Goal: Transaction & Acquisition: Purchase product/service

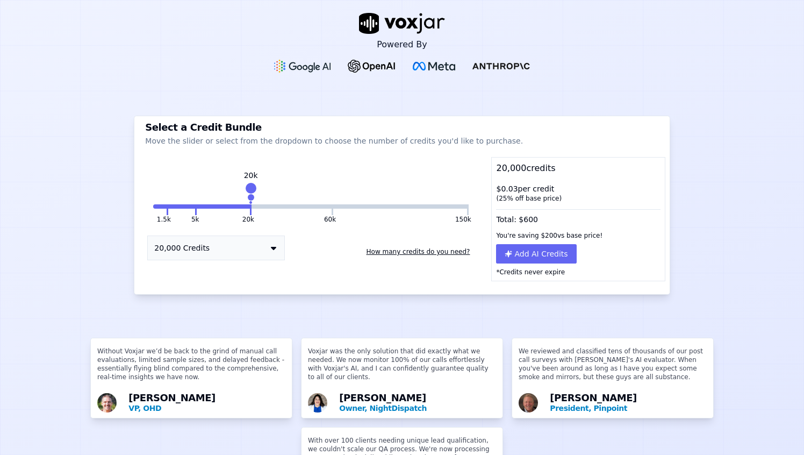
scroll to position [5, 0]
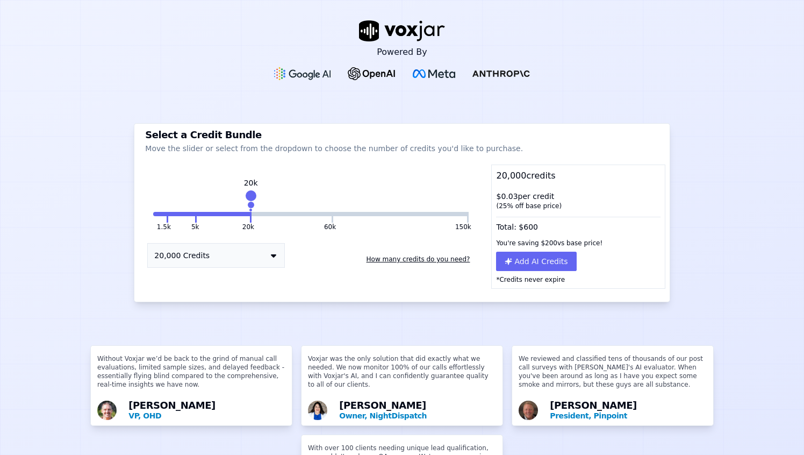
click at [201, 251] on button "20,000 Credits" at bounding box center [216, 255] width 138 height 25
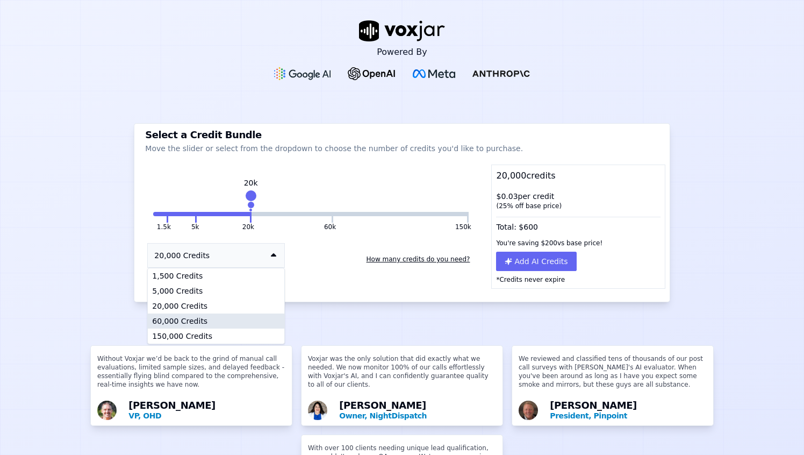
click at [215, 325] on div "60,000 Credits" at bounding box center [216, 320] width 137 height 15
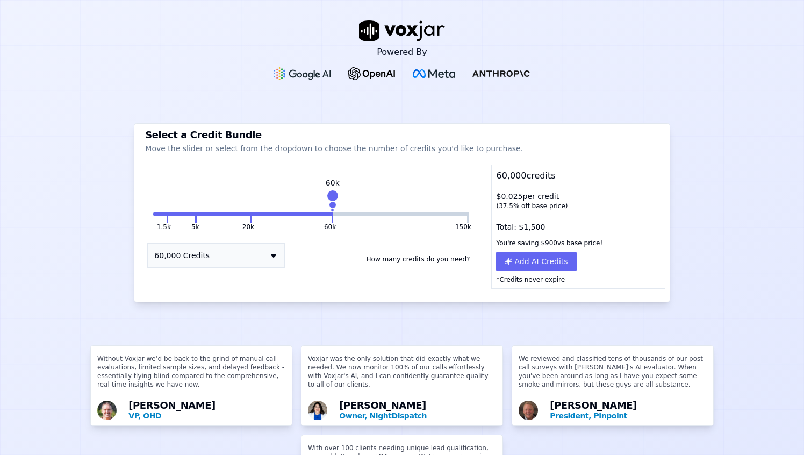
click at [227, 321] on div "Powered By Select a Credit Bundle Move the slider or select from the dropdown t…" at bounding box center [402, 227] width 804 height 455
click at [558, 226] on div "Total: $ 1,500" at bounding box center [578, 225] width 173 height 20
click at [515, 198] on div "$ 0.025 per credit ( 37.5 % off base price)" at bounding box center [578, 201] width 173 height 28
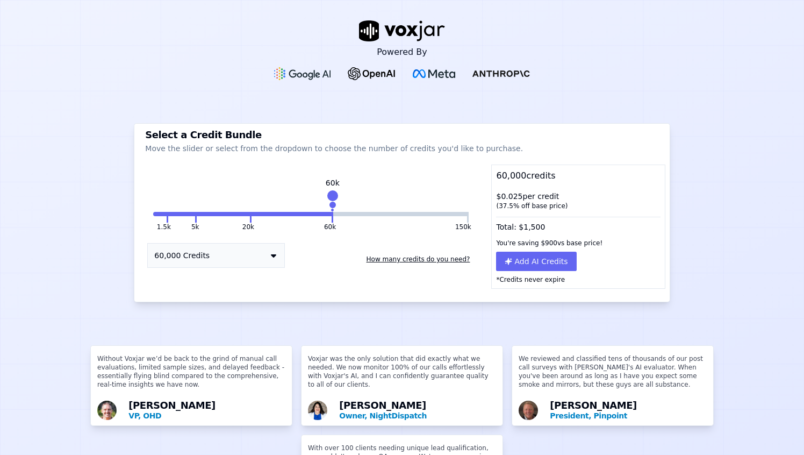
click at [515, 198] on div "$ 0.025 per credit ( 37.5 % off base price)" at bounding box center [578, 201] width 173 height 28
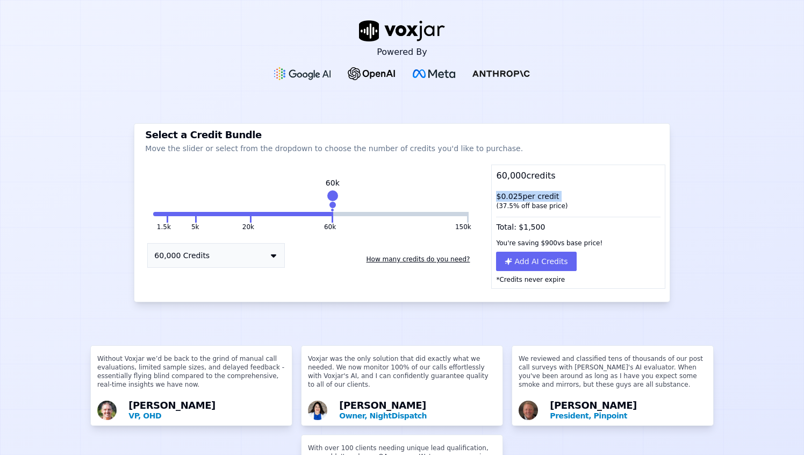
click at [515, 198] on div "$ 0.025 per credit ( 37.5 % off base price)" at bounding box center [578, 201] width 173 height 28
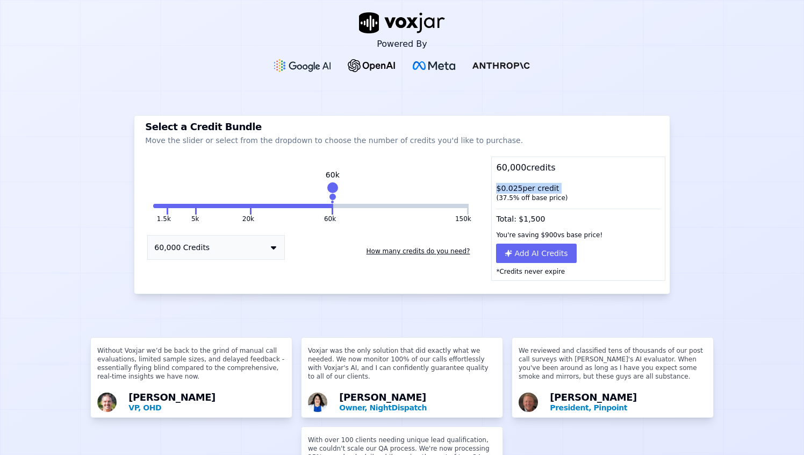
scroll to position [11, 0]
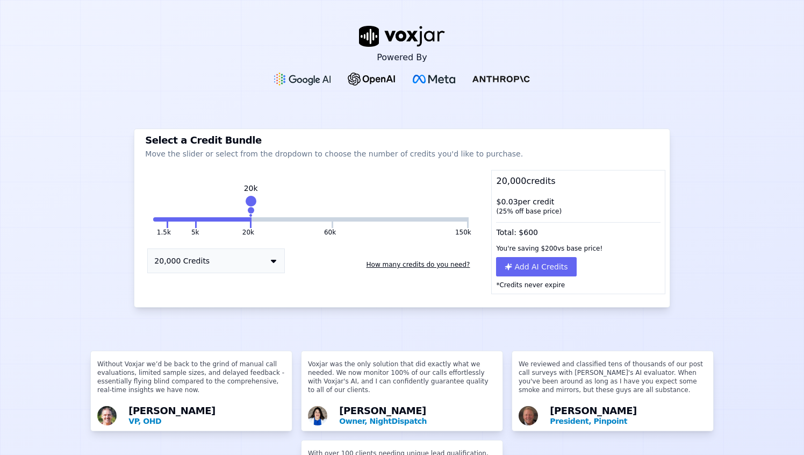
click at [336, 227] on div "1.5k 5k 20k 60k 150k 20k 20,000 Credits How many credits do you need?" at bounding box center [311, 242] width 344 height 103
click at [332, 224] on button at bounding box center [333, 222] width 2 height 11
click at [171, 59] on div "Powered By" at bounding box center [402, 55] width 804 height 111
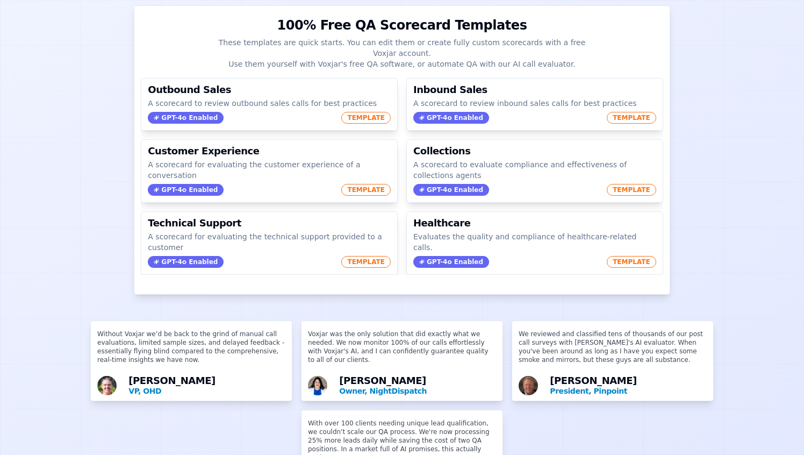
scroll to position [68, 0]
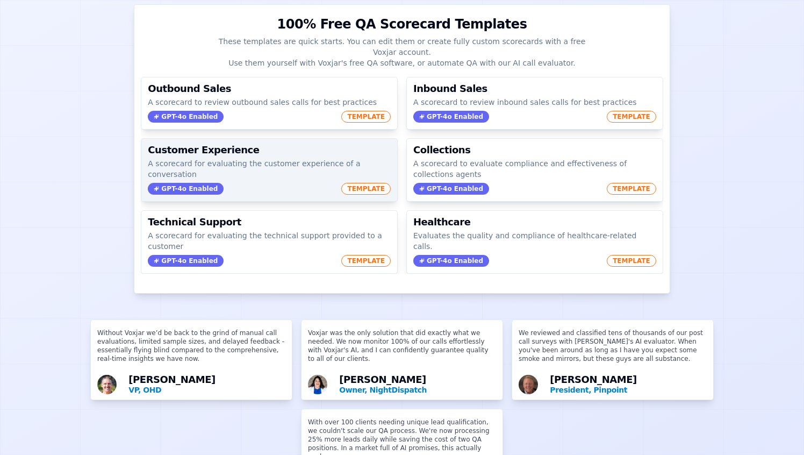
click at [185, 166] on p "A scorecard for evaluating the customer experience of a conversation" at bounding box center [269, 169] width 243 height 22
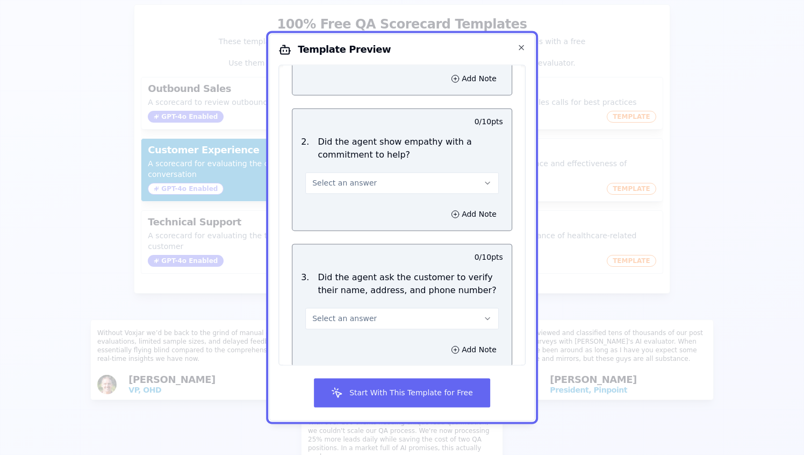
scroll to position [205, 0]
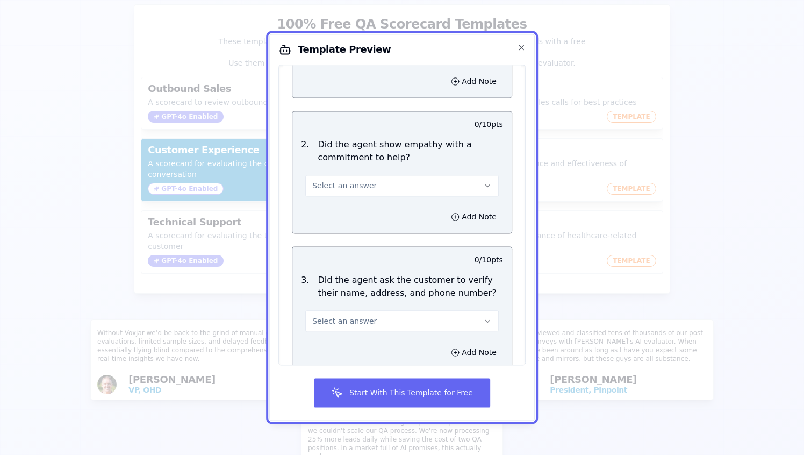
click at [377, 175] on button "Select an answer" at bounding box center [402, 186] width 194 height 22
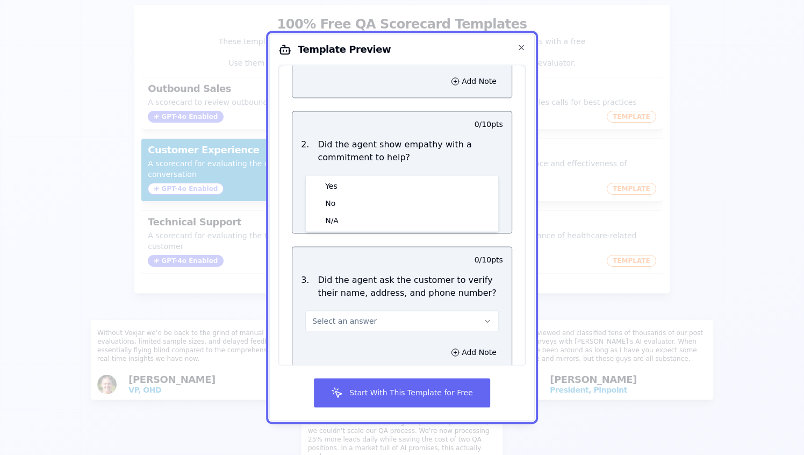
click at [377, 175] on button "Select an answer" at bounding box center [402, 186] width 194 height 22
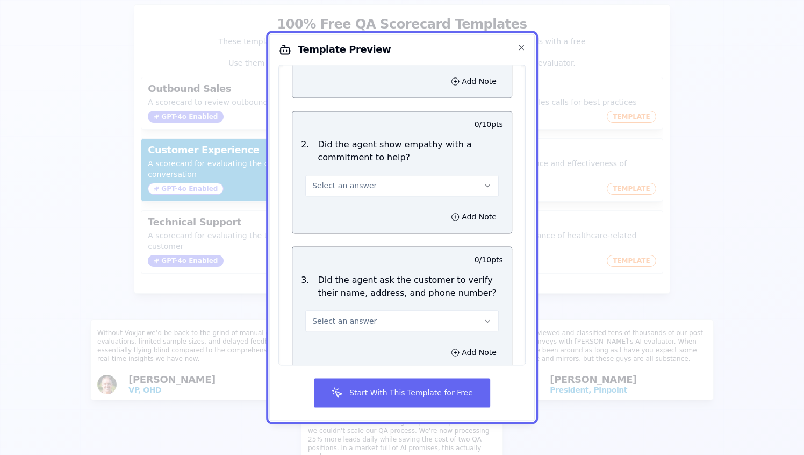
click at [382, 138] on p "Did the agent show empathy with a commitment to help?" at bounding box center [410, 151] width 185 height 26
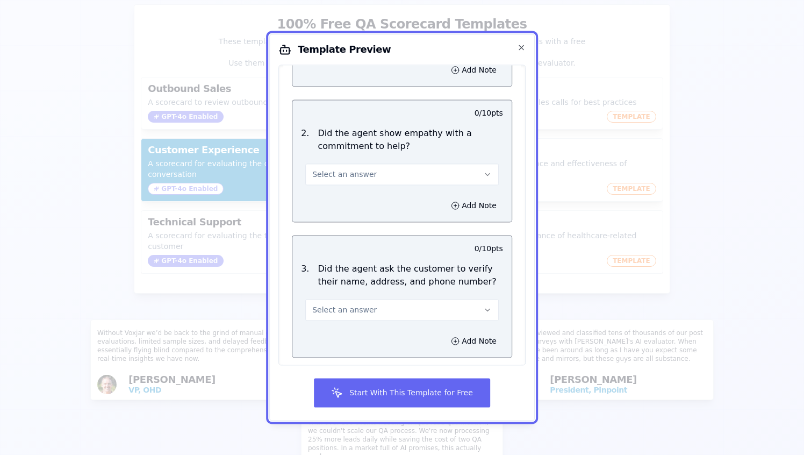
scroll to position [0, 0]
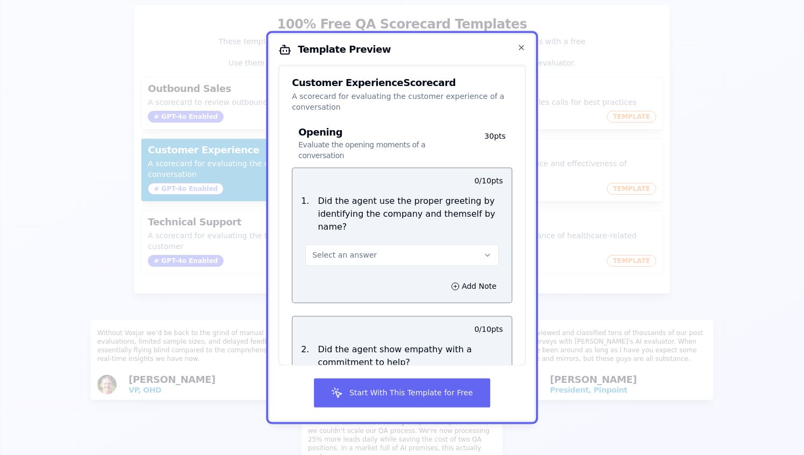
click at [408, 134] on h3 "Opening Evaluate the opening moments of a conversation" at bounding box center [384, 143] width 173 height 33
click at [311, 136] on h3 "Opening Evaluate the opening moments of a conversation" at bounding box center [384, 143] width 173 height 33
click at [487, 132] on p "30 pts" at bounding box center [489, 146] width 34 height 30
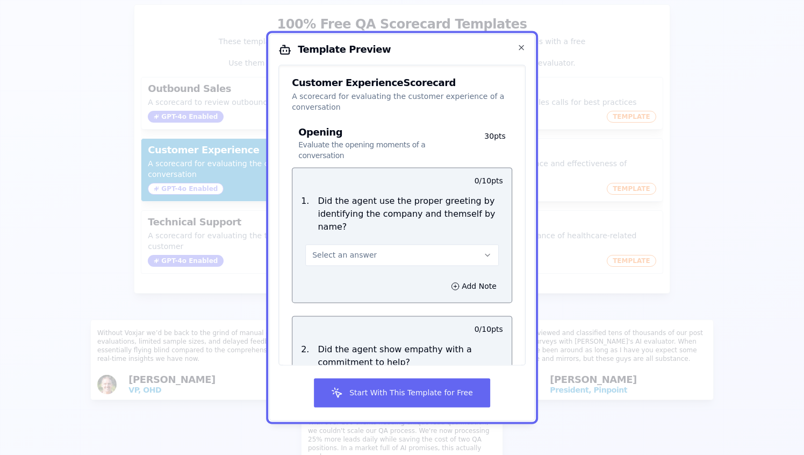
click at [487, 132] on p "30 pts" at bounding box center [489, 146] width 34 height 30
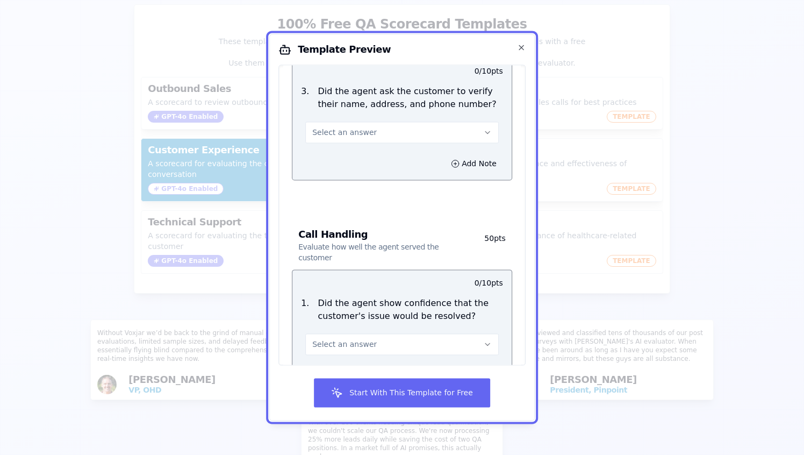
scroll to position [400, 0]
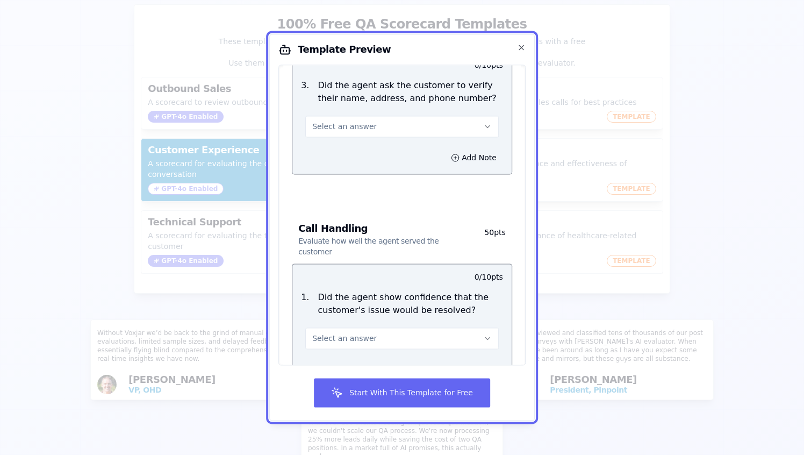
click at [314, 217] on div "Call Handling Evaluate how well the agent served the customer 50 pts" at bounding box center [402, 240] width 220 height 46
click at [323, 236] on p "Evaluate how well the agent served the customer" at bounding box center [384, 247] width 173 height 22
click at [332, 224] on h3 "Call Handling Evaluate how well the agent served the customer" at bounding box center [384, 240] width 173 height 33
click at [440, 236] on p "Evaluate how well the agent served the customer" at bounding box center [384, 247] width 173 height 22
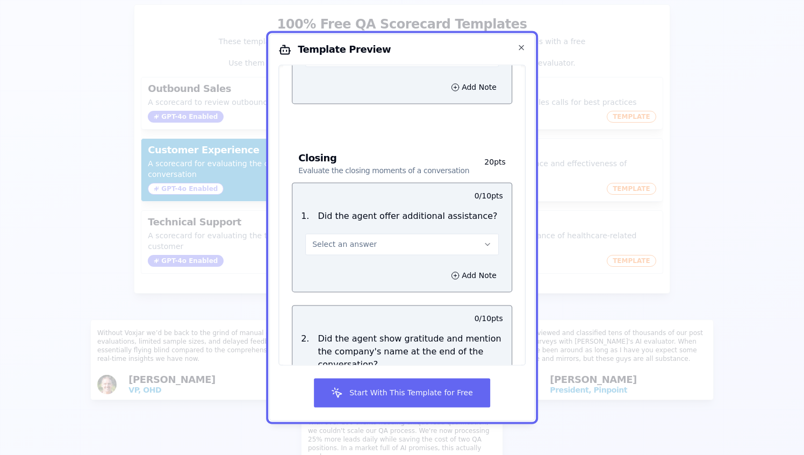
scroll to position [1278, 0]
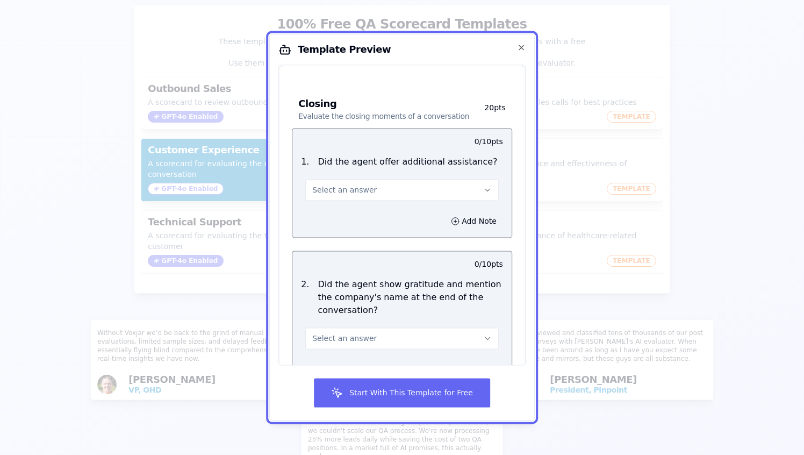
click at [410, 179] on button "Select an answer" at bounding box center [402, 190] width 194 height 22
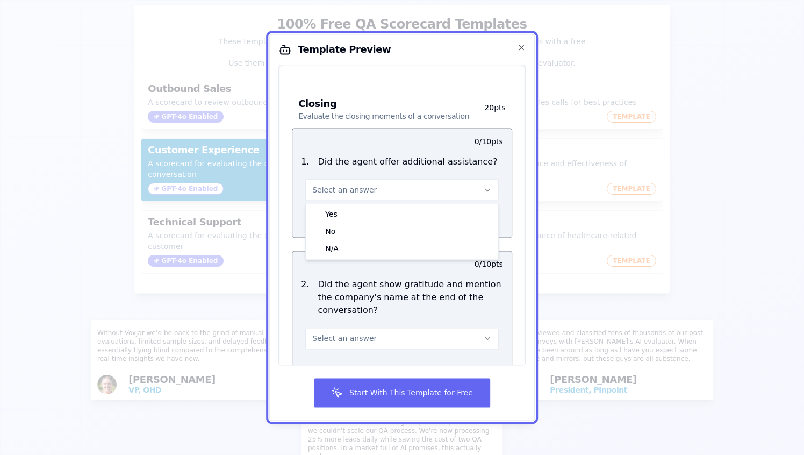
click at [406, 179] on button "Select an answer" at bounding box center [402, 190] width 194 height 22
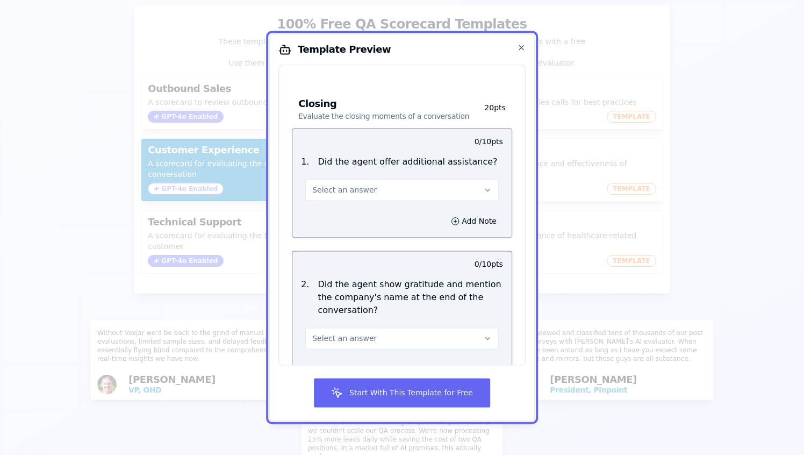
click at [388, 133] on h3 at bounding box center [351, 140] width 101 height 14
drag, startPoint x: 329, startPoint y: 106, endPoint x: 431, endPoint y: 117, distance: 103.3
click at [431, 151] on div "1 . Did the agent offer additional assistance? Select an answer" at bounding box center [402, 178] width 219 height 54
click at [417, 136] on div at bounding box center [419, 141] width 34 height 11
click at [521, 50] on icon "button" at bounding box center [521, 47] width 9 height 9
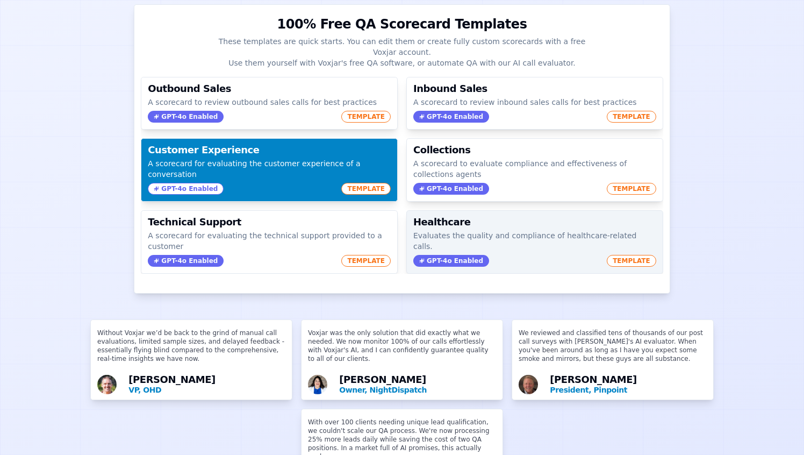
click at [482, 225] on h3 "Healthcare" at bounding box center [534, 222] width 243 height 10
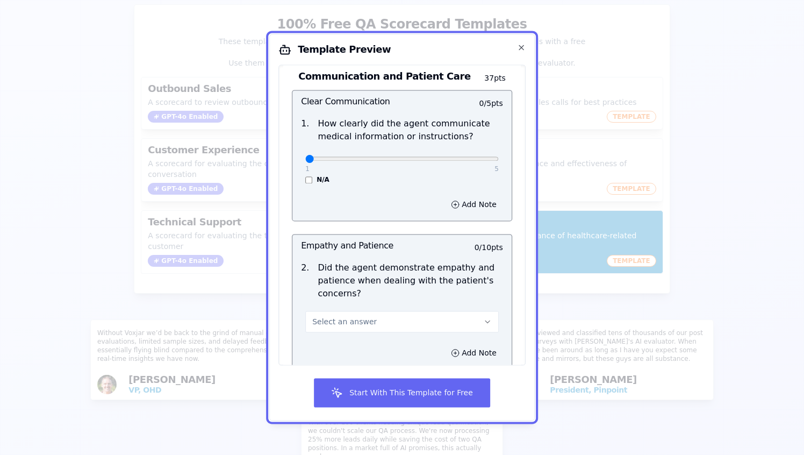
scroll to position [417, 0]
click at [523, 45] on icon "button" at bounding box center [521, 47] width 9 height 9
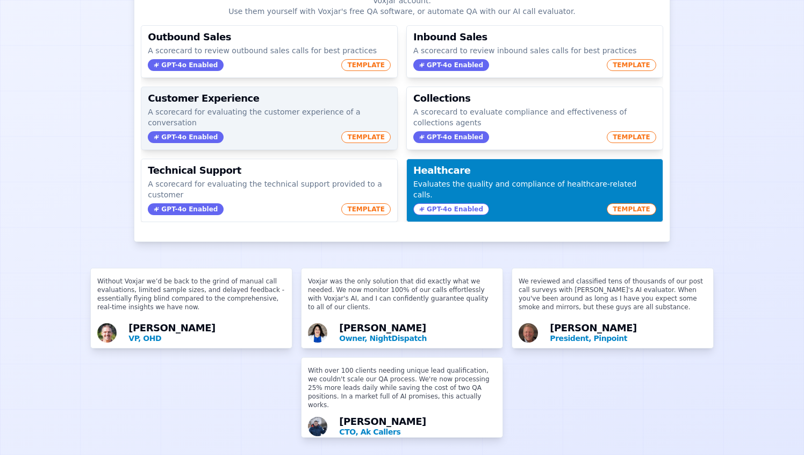
scroll to position [0, 0]
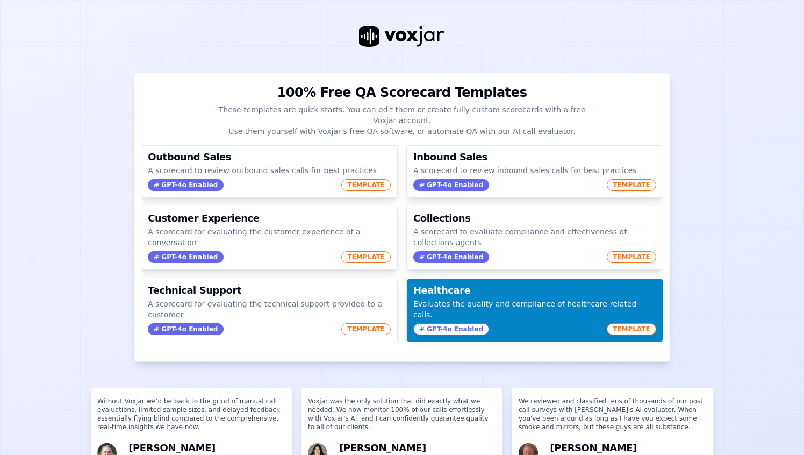
click at [309, 108] on p "These templates are quick starts. You can edit them or create fully custom scor…" at bounding box center [401, 120] width 391 height 32
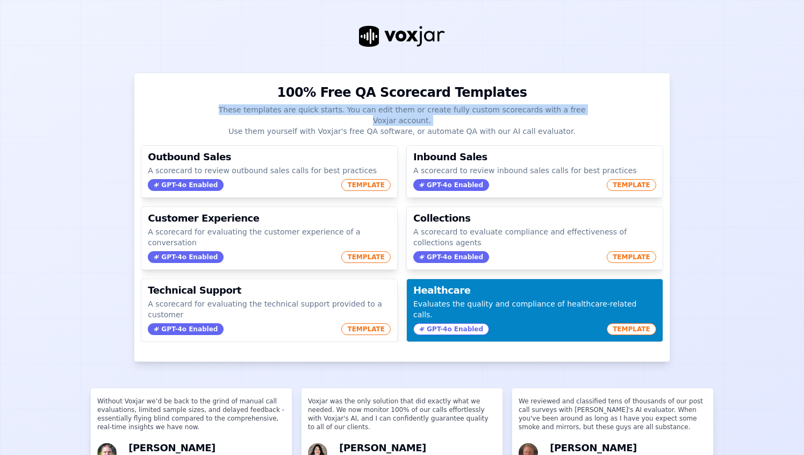
click at [309, 108] on p "These templates are quick starts. You can edit them or create fully custom scor…" at bounding box center [401, 120] width 391 height 32
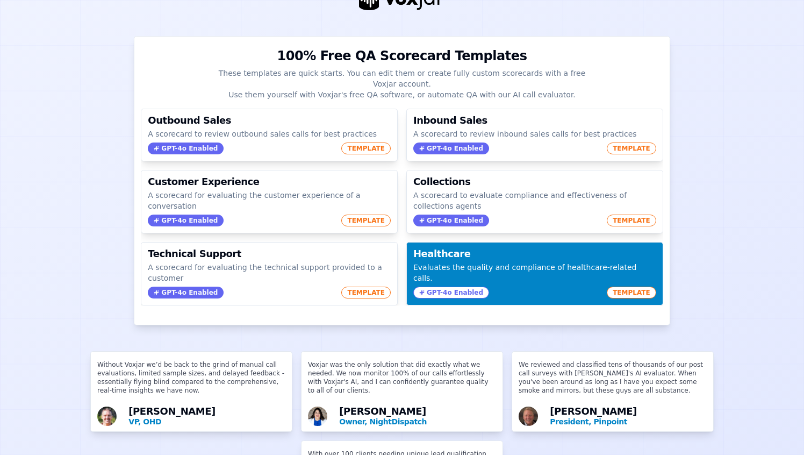
scroll to position [44, 0]
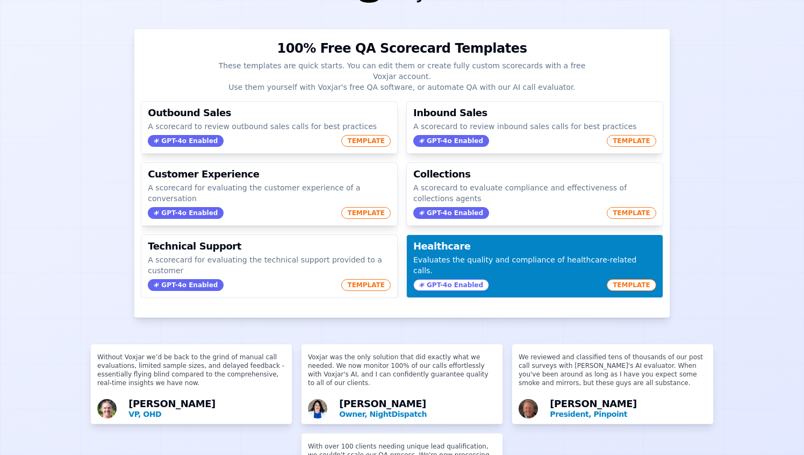
click at [425, 80] on p "These templates are quick starts. You can edit them or create fully custom scor…" at bounding box center [401, 76] width 391 height 32
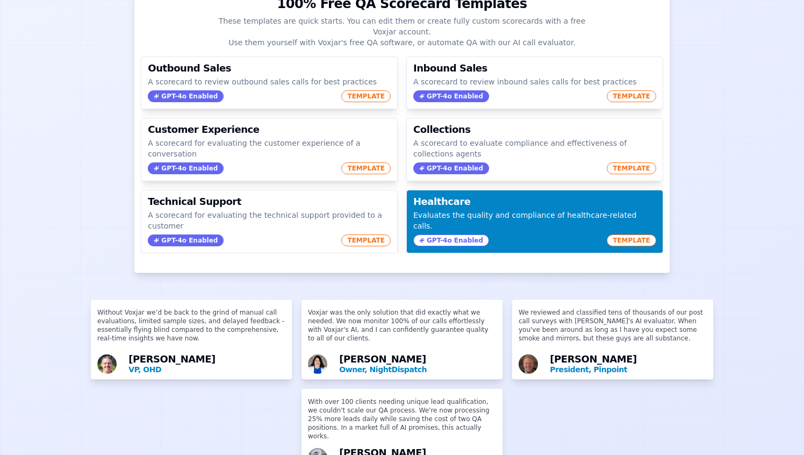
scroll to position [120, 0]
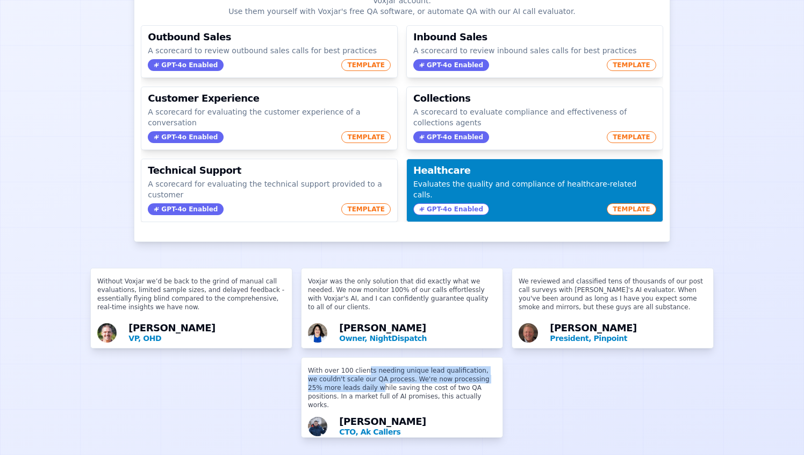
drag, startPoint x: 365, startPoint y: 369, endPoint x: 365, endPoint y: 387, distance: 18.3
click at [365, 387] on p "With over 100 clients needing unique lead qualification, we couldn't scale our …" at bounding box center [402, 389] width 188 height 47
click at [386, 385] on p "With over 100 clients needing unique lead qualification, we couldn't scale our …" at bounding box center [402, 389] width 188 height 47
click at [387, 389] on p "With over 100 clients needing unique lead qualification, we couldn't scale our …" at bounding box center [402, 389] width 188 height 47
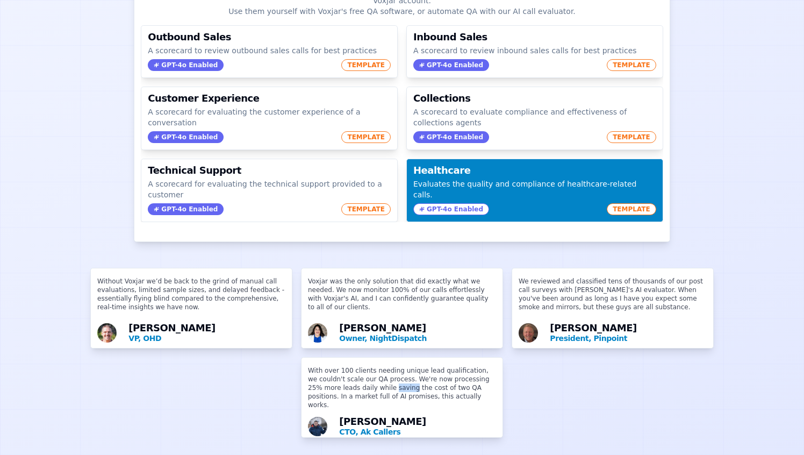
click at [387, 389] on p "With over 100 clients needing unique lead qualification, we couldn't scale our …" at bounding box center [402, 389] width 188 height 47
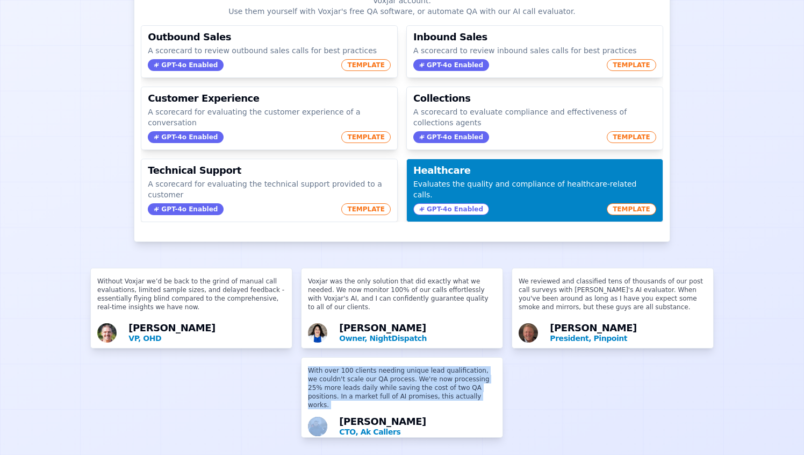
click at [387, 389] on p "With over 100 clients needing unique lead qualification, we couldn't scale our …" at bounding box center [402, 389] width 188 height 47
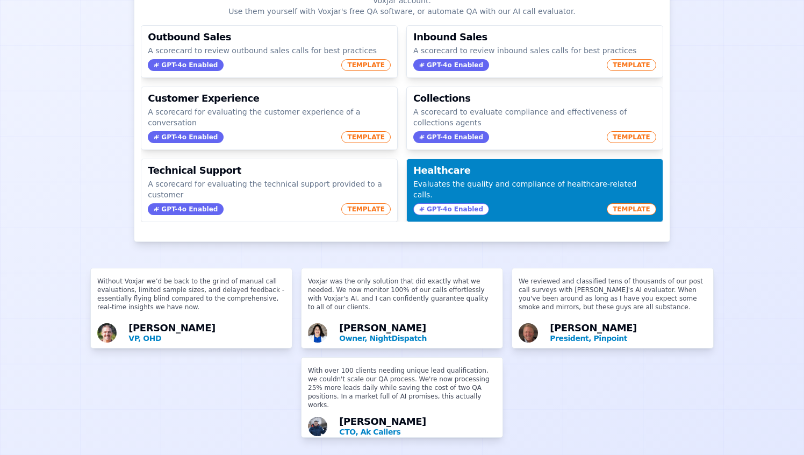
click at [388, 386] on p "With over 100 clients needing unique lead qualification, we couldn't scale our …" at bounding box center [402, 389] width 188 height 47
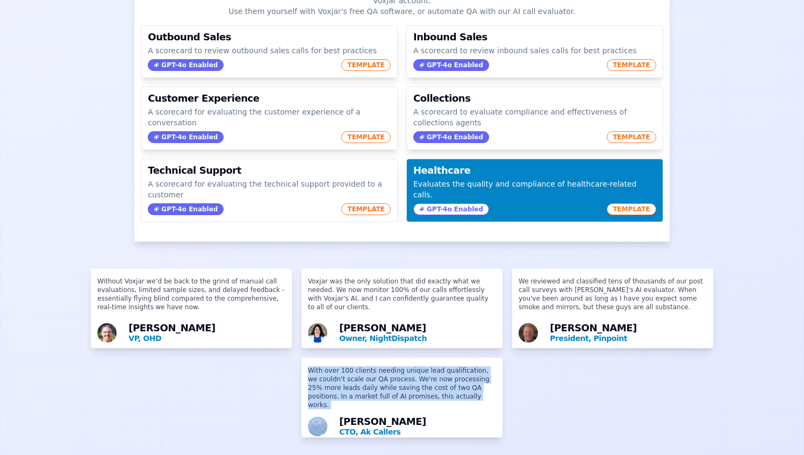
click at [417, 370] on p "With over 100 clients needing unique lead qualification, we couldn't scale our …" at bounding box center [402, 389] width 188 height 47
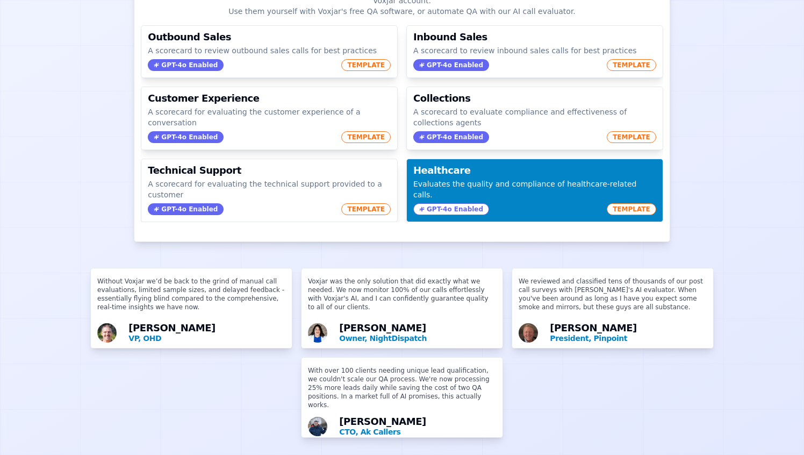
click at [324, 421] on img at bounding box center [317, 426] width 19 height 19
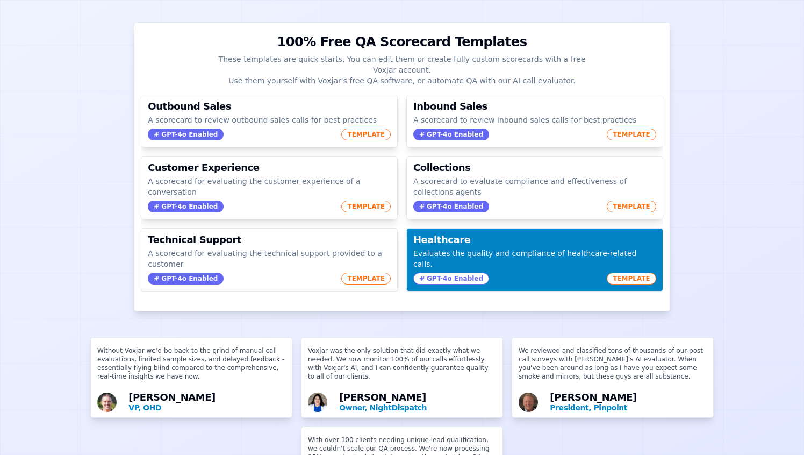
scroll to position [0, 0]
